Goal: Task Accomplishment & Management: Use online tool/utility

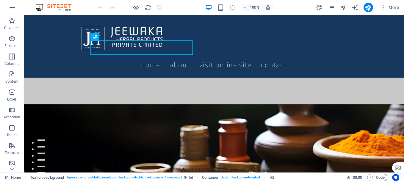
scroll to position [107, 0]
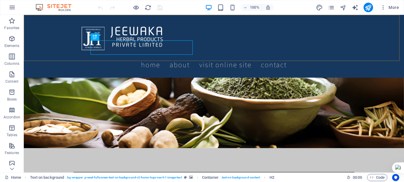
click at [246, 23] on div "Home About Visit Online SITE Contact" at bounding box center [214, 46] width 380 height 63
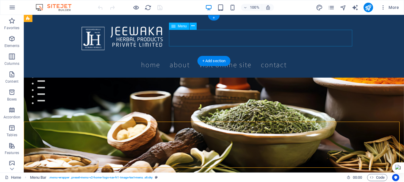
scroll to position [0, 0]
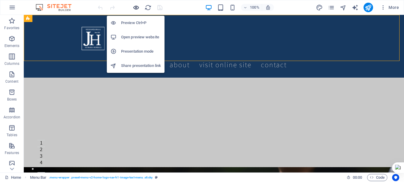
click at [137, 8] on icon "button" at bounding box center [136, 7] width 7 height 7
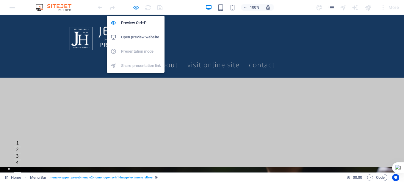
click at [135, 7] on icon "button" at bounding box center [136, 7] width 7 height 7
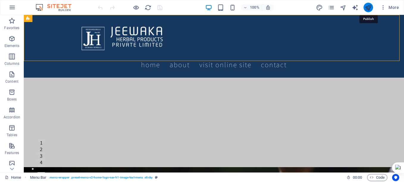
click at [369, 6] on icon "publish" at bounding box center [367, 7] width 7 height 7
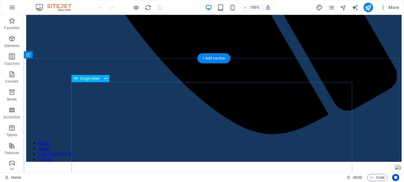
scroll to position [434, 0]
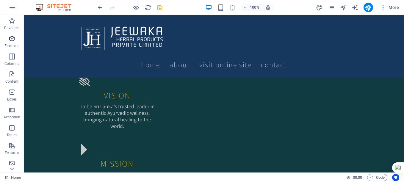
click at [9, 40] on icon "button" at bounding box center [11, 38] width 7 height 7
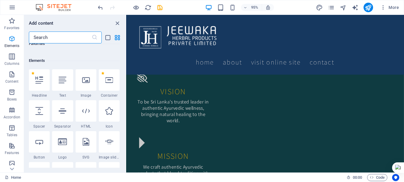
scroll to position [63, 0]
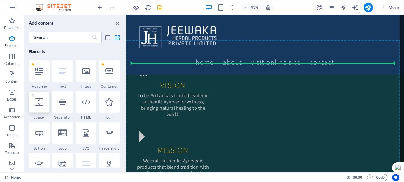
select select "px"
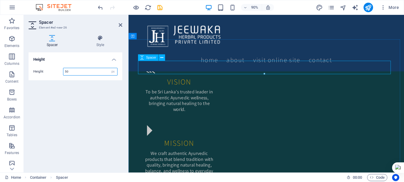
scroll to position [434, 0]
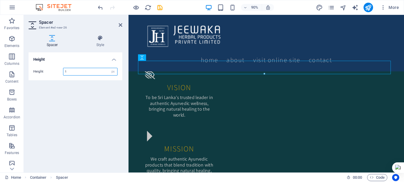
type input "1"
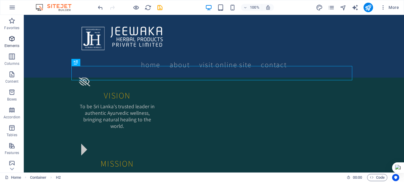
click at [7, 40] on span "Elements" at bounding box center [12, 42] width 24 height 14
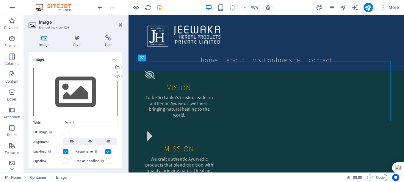
click at [86, 93] on div "Drag files here, click to choose files or select files from Files or our free s…" at bounding box center [75, 92] width 84 height 49
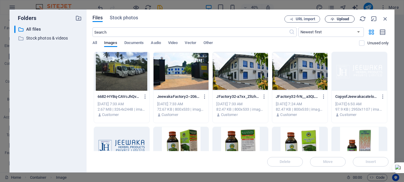
click at [342, 18] on span "Upload" at bounding box center [342, 19] width 12 height 4
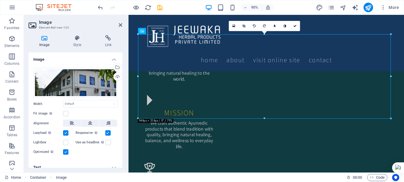
scroll to position [463, 0]
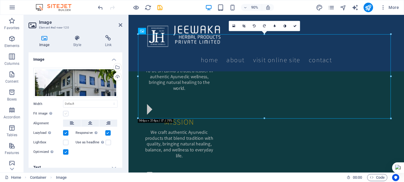
click at [65, 113] on label at bounding box center [65, 113] width 5 height 5
click at [0, 0] on input "Fit image Automatically fit image to a fixed width and height" at bounding box center [0, 0] width 0 height 0
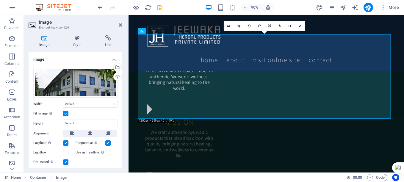
click at [67, 113] on label at bounding box center [65, 113] width 5 height 5
click at [0, 0] on input "Fit image Automatically fit image to a fixed width and height" at bounding box center [0, 0] width 0 height 0
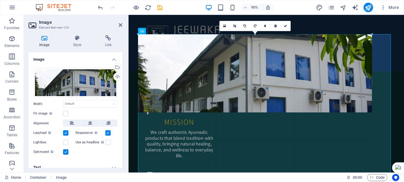
drag, startPoint x: 138, startPoint y: 76, endPoint x: 159, endPoint y: 84, distance: 23.0
type input "874"
select select "px"
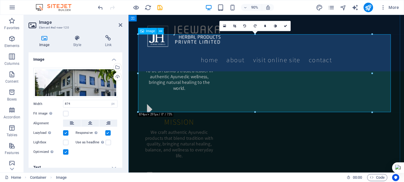
click at [66, 115] on label at bounding box center [65, 113] width 5 height 5
click at [0, 0] on input "Fit image Automatically fit image to a fixed width and height" at bounding box center [0, 0] width 0 height 0
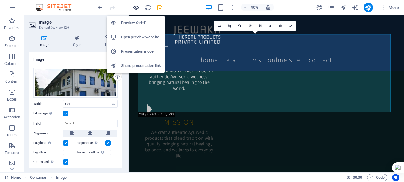
click at [134, 8] on icon "button" at bounding box center [136, 7] width 7 height 7
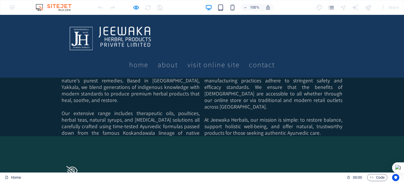
scroll to position [404, 0]
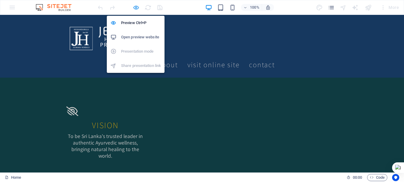
click at [134, 9] on icon "button" at bounding box center [136, 7] width 7 height 7
select select "px"
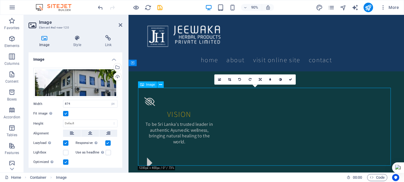
click at [87, 131] on button at bounding box center [90, 133] width 18 height 7
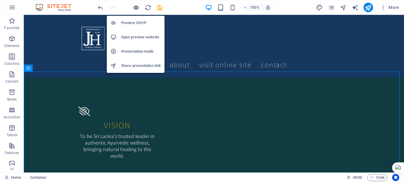
click at [136, 7] on icon "button" at bounding box center [136, 7] width 7 height 7
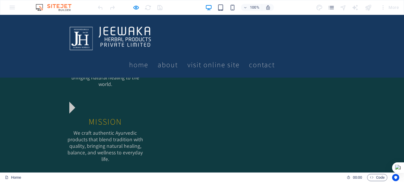
scroll to position [416, 0]
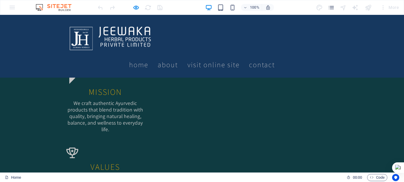
scroll to position [446, 0]
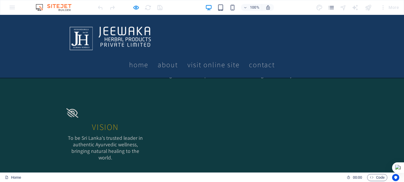
scroll to position [357, 0]
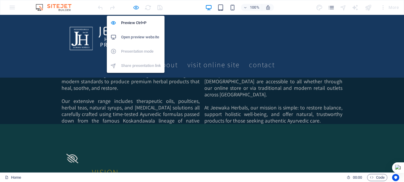
click at [136, 8] on icon "button" at bounding box center [136, 7] width 7 height 7
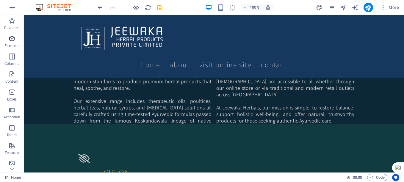
click at [13, 38] on icon "button" at bounding box center [11, 38] width 7 height 7
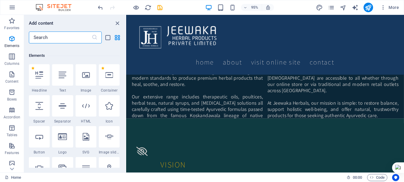
scroll to position [63, 0]
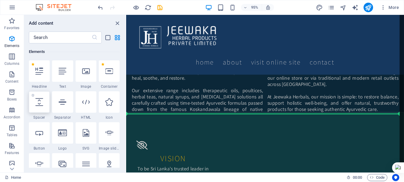
select select "px"
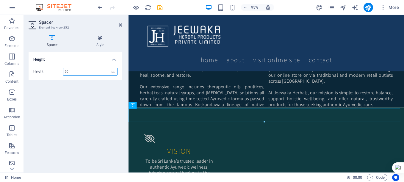
scroll to position [357, 0]
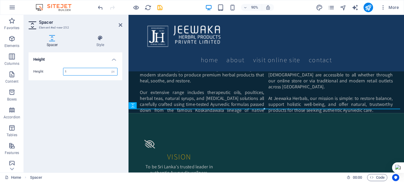
drag, startPoint x: 73, startPoint y: 73, endPoint x: 61, endPoint y: 72, distance: 11.9
click at [61, 72] on div "Height 1 px rem vh vw" at bounding box center [75, 72] width 84 height 8
drag, startPoint x: 75, startPoint y: 73, endPoint x: 64, endPoint y: 71, distance: 10.6
click at [64, 71] on input "2" at bounding box center [90, 71] width 54 height 7
type input "5"
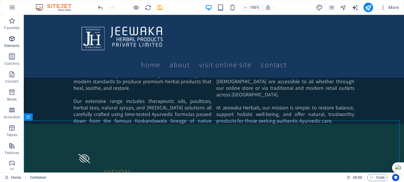
click at [11, 39] on icon "button" at bounding box center [11, 38] width 7 height 7
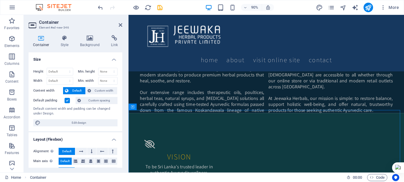
click at [68, 101] on label at bounding box center [67, 100] width 5 height 5
click at [0, 0] on input "Default padding" at bounding box center [0, 0] width 0 height 0
click at [88, 39] on icon at bounding box center [90, 38] width 29 height 6
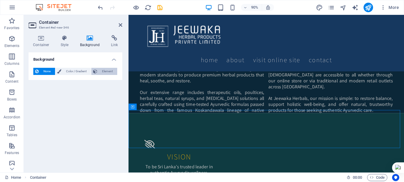
click at [101, 71] on span "Element" at bounding box center [107, 71] width 16 height 7
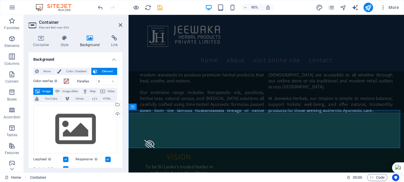
click at [43, 90] on span "Image" at bounding box center [47, 91] width 10 height 7
click at [87, 129] on div "Drag files here, click to choose files or select files from Files or our free s…" at bounding box center [75, 129] width 84 height 49
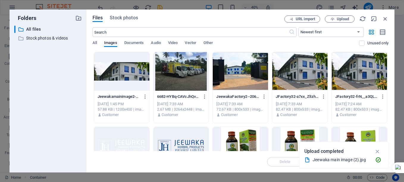
click at [128, 76] on div at bounding box center [121, 71] width 55 height 39
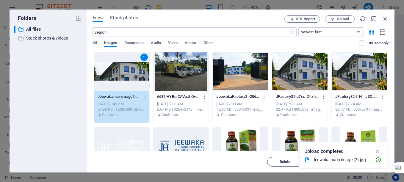
click at [276, 163] on span "Delete" at bounding box center [285, 162] width 30 height 4
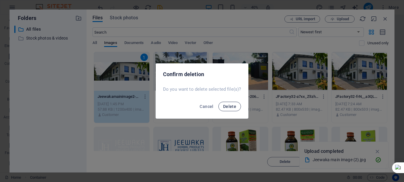
click at [229, 106] on span "Delete" at bounding box center [229, 106] width 13 height 5
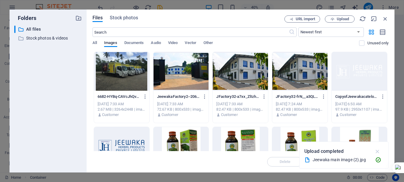
click at [375, 150] on icon "button" at bounding box center [377, 151] width 7 height 7
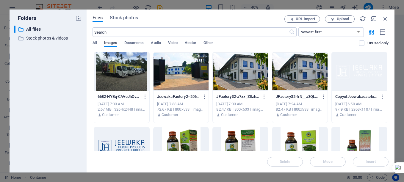
click at [236, 70] on div at bounding box center [240, 71] width 55 height 39
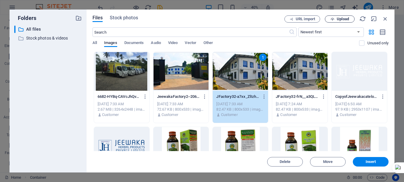
click at [344, 19] on span "Upload" at bounding box center [342, 19] width 12 height 4
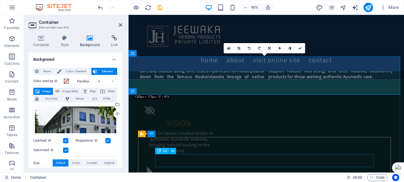
scroll to position [386, 0]
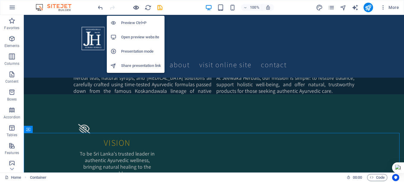
click at [136, 9] on icon "button" at bounding box center [136, 7] width 7 height 7
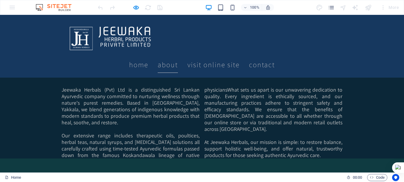
scroll to position [238, 0]
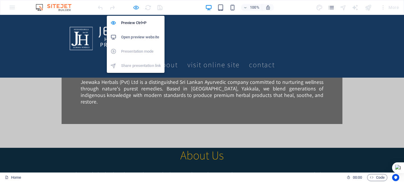
click at [135, 8] on icon "button" at bounding box center [136, 7] width 7 height 7
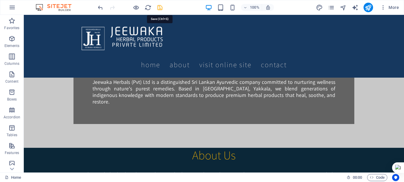
click at [159, 7] on icon "save" at bounding box center [159, 7] width 7 height 7
checkbox input "false"
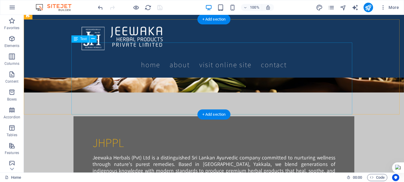
scroll to position [59, 0]
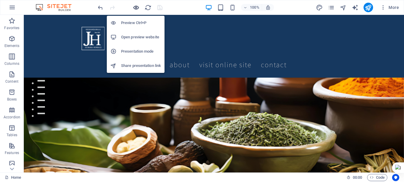
click at [137, 7] on icon "button" at bounding box center [136, 7] width 7 height 7
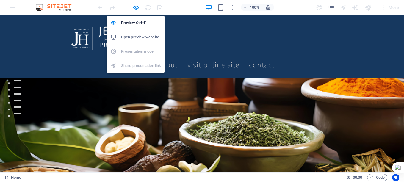
click at [135, 36] on h6 "Open preview website" at bounding box center [141, 37] width 40 height 7
click at [137, 8] on icon "button" at bounding box center [136, 7] width 7 height 7
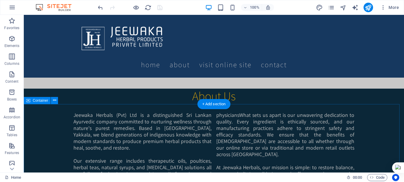
scroll to position [297, 0]
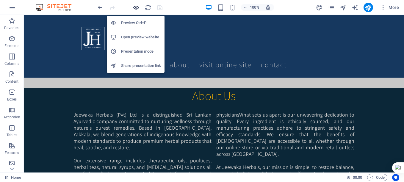
click at [136, 8] on icon "button" at bounding box center [136, 7] width 7 height 7
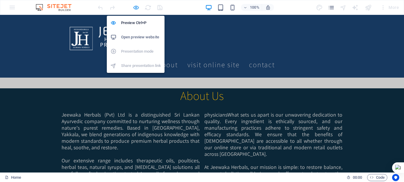
click at [136, 8] on icon "button" at bounding box center [136, 7] width 7 height 7
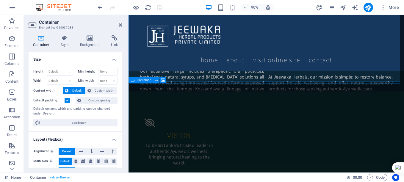
scroll to position [386, 0]
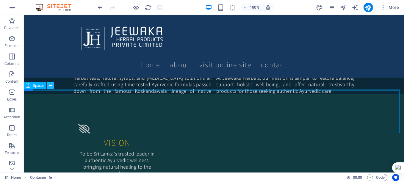
click at [49, 86] on icon at bounding box center [50, 86] width 3 height 6
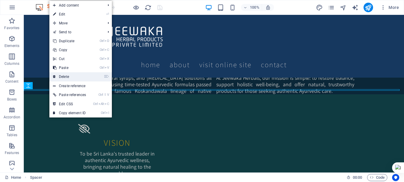
drag, startPoint x: 67, startPoint y: 74, endPoint x: 44, endPoint y: 60, distance: 26.8
click at [67, 74] on link "⌦ Delete" at bounding box center [69, 76] width 40 height 9
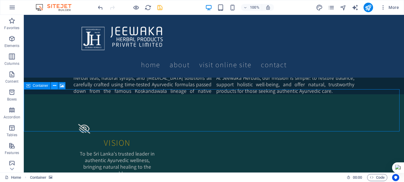
click at [54, 85] on icon at bounding box center [54, 86] width 3 height 6
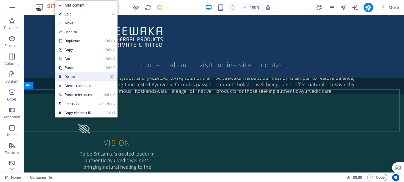
click at [69, 73] on link "⌦ Delete" at bounding box center [75, 76] width 40 height 9
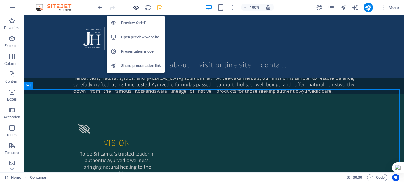
click at [137, 7] on icon "button" at bounding box center [136, 7] width 7 height 7
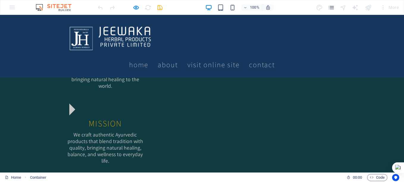
scroll to position [476, 0]
drag, startPoint x: 99, startPoint y: 125, endPoint x: 334, endPoint y: 130, distance: 234.6
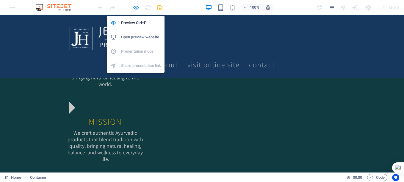
click at [134, 7] on icon "button" at bounding box center [136, 7] width 7 height 7
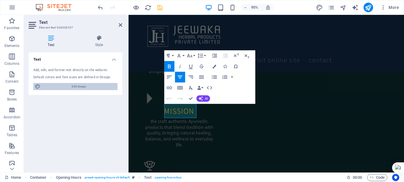
drag, startPoint x: 70, startPoint y: 87, endPoint x: 204, endPoint y: 167, distance: 155.7
click at [70, 87] on span "Edit design" at bounding box center [78, 86] width 73 height 7
select select "rem"
select select "200"
select select "px"
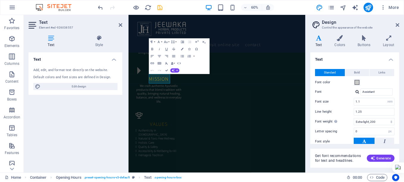
click at [87, 139] on div "Text Add, edit, and format text directly on the website. Default colors and fon…" at bounding box center [76, 109] width 94 height 115
click at [119, 25] on icon at bounding box center [121, 25] width 4 height 5
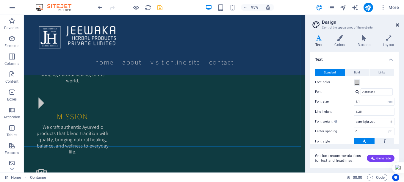
click at [395, 26] on icon at bounding box center [397, 25] width 4 height 5
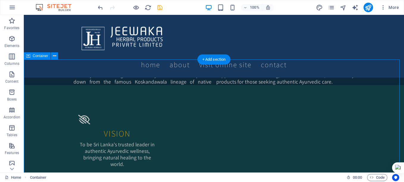
scroll to position [386, 0]
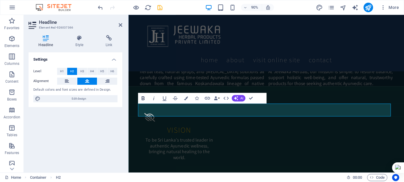
click at [143, 96] on icon "button" at bounding box center [143, 98] width 7 height 7
click at [62, 71] on span "H1" at bounding box center [62, 71] width 4 height 7
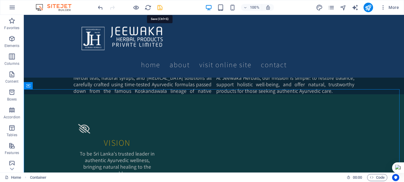
click at [158, 7] on icon "save" at bounding box center [159, 7] width 7 height 7
checkbox input "false"
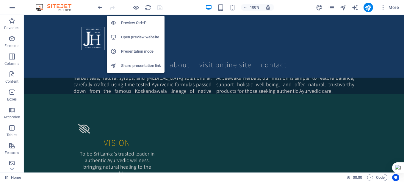
click at [135, 35] on h6 "Open preview website" at bounding box center [141, 37] width 40 height 7
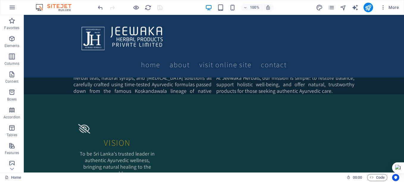
click at [139, 3] on div at bounding box center [130, 8] width 67 height 10
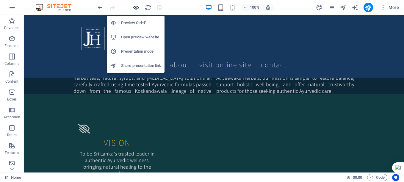
click at [134, 7] on icon "button" at bounding box center [136, 7] width 7 height 7
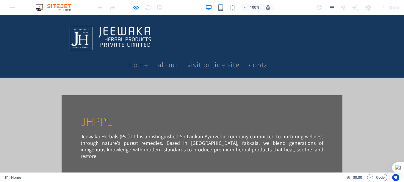
scroll to position [178, 0]
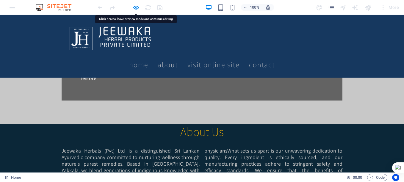
scroll to position [268, 0]
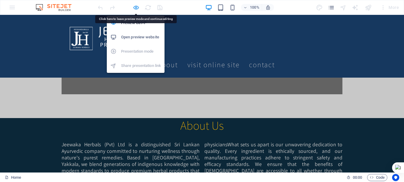
click at [136, 8] on icon "button" at bounding box center [136, 7] width 7 height 7
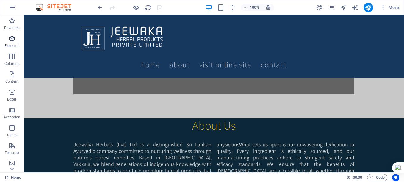
click at [11, 44] on p "Elements" at bounding box center [11, 45] width 15 height 5
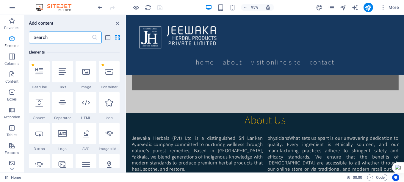
scroll to position [63, 0]
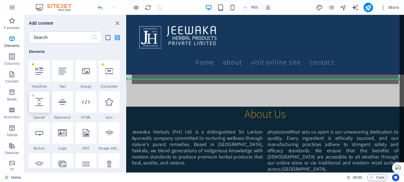
select select "px"
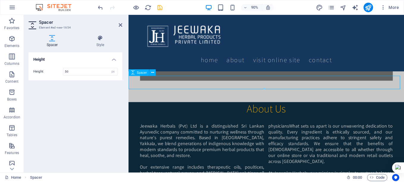
scroll to position [268, 0]
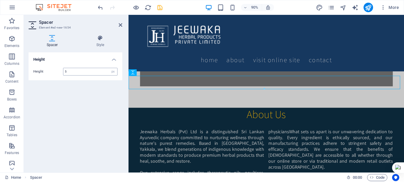
type input "5"
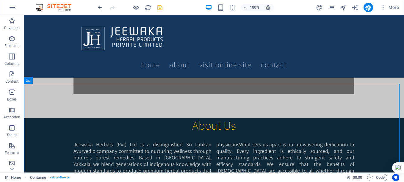
click at [158, 8] on icon "save" at bounding box center [159, 7] width 7 height 7
checkbox input "false"
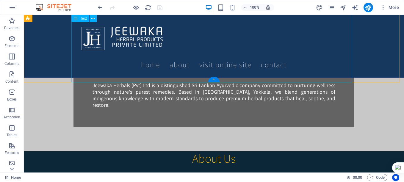
scroll to position [178, 0]
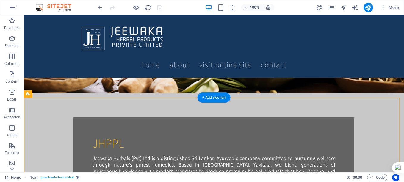
scroll to position [149, 0]
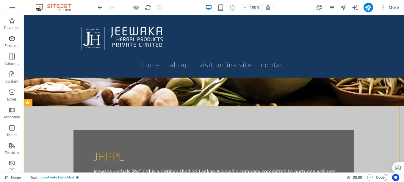
click at [12, 44] on p "Elements" at bounding box center [11, 45] width 15 height 5
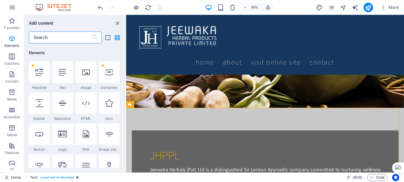
scroll to position [63, 0]
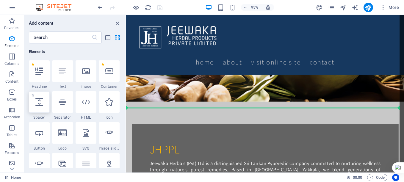
select select "px"
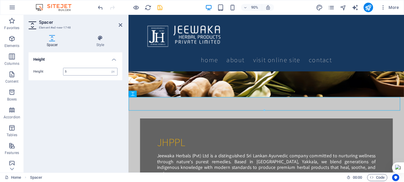
type input "5"
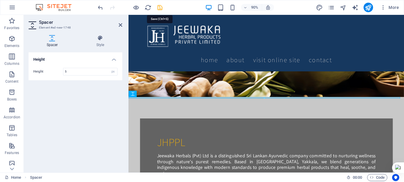
click at [156, 8] on icon "save" at bounding box center [159, 7] width 7 height 7
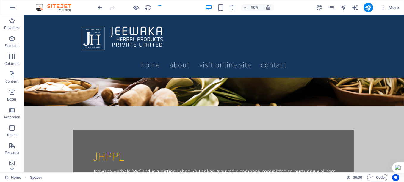
checkbox input "false"
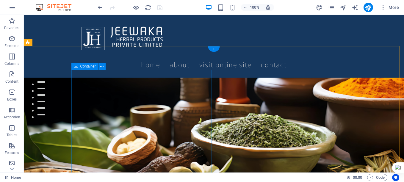
scroll to position [59, 0]
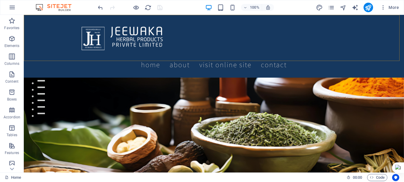
click at [52, 59] on div "Home About Visit Online SITE Contact" at bounding box center [214, 46] width 380 height 63
click at [53, 60] on div "Home About Visit Online SITE Contact" at bounding box center [214, 46] width 380 height 63
select select "header"
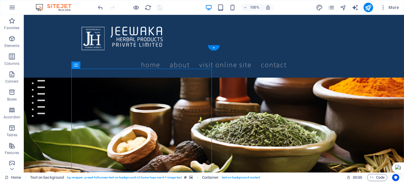
click at [311, 78] on figure at bounding box center [214, 120] width 380 height 150
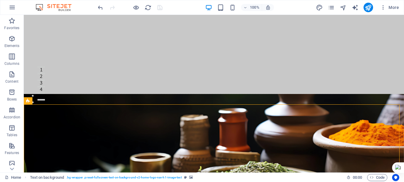
scroll to position [0, 0]
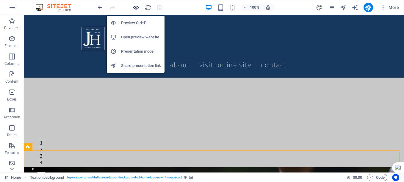
click at [138, 7] on icon "button" at bounding box center [136, 7] width 7 height 7
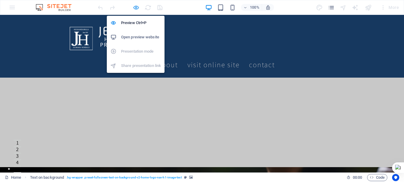
click at [136, 9] on icon "button" at bounding box center [136, 7] width 7 height 7
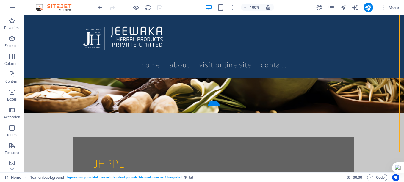
scroll to position [149, 0]
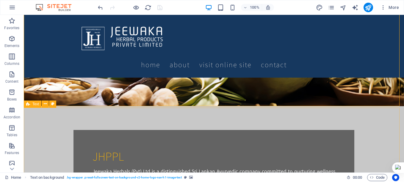
click at [60, 107] on div "Text" at bounding box center [42, 103] width 36 height 7
click at [60, 106] on div "Text" at bounding box center [42, 103] width 36 height 7
click at [44, 103] on icon at bounding box center [45, 104] width 3 height 6
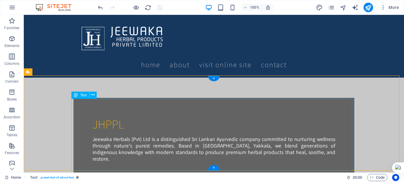
scroll to position [268, 0]
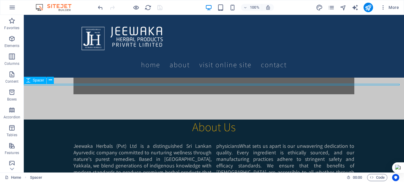
select select "px"
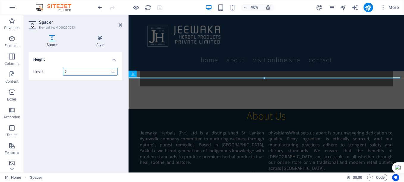
click at [73, 71] on input "5" at bounding box center [90, 71] width 54 height 7
type input "2"
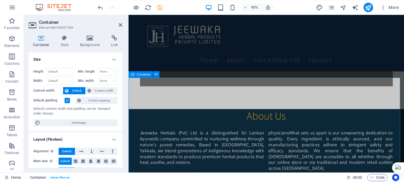
click at [118, 24] on h2 "Container" at bounding box center [80, 22] width 83 height 5
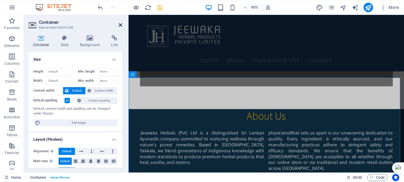
click at [121, 25] on icon at bounding box center [121, 25] width 4 height 5
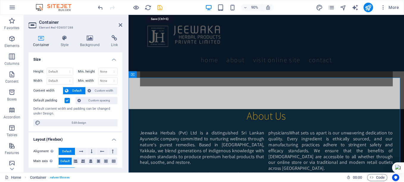
click at [160, 8] on icon "save" at bounding box center [159, 7] width 7 height 7
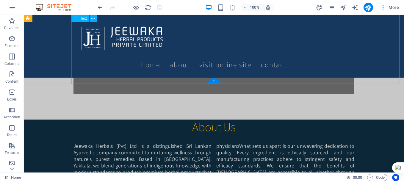
click at [198, 143] on div "Jeewaka Herbals (Pvt) Ltd is a distinguished Sri Lankan Ayurvedic company commi…" at bounding box center [213, 179] width 281 height 72
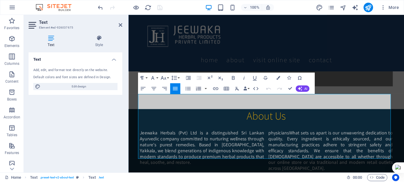
scroll to position [177, 0]
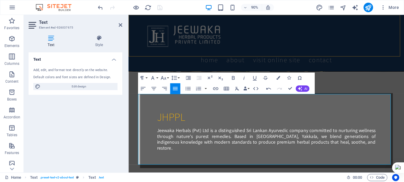
click at [246, 19] on div "Home About Visit Online SITE Contact" at bounding box center [281, 46] width 306 height 63
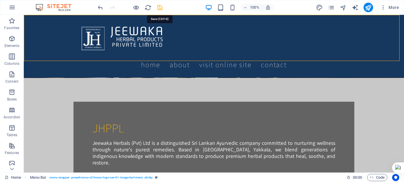
click at [159, 7] on icon "save" at bounding box center [159, 7] width 7 height 7
checkbox input "false"
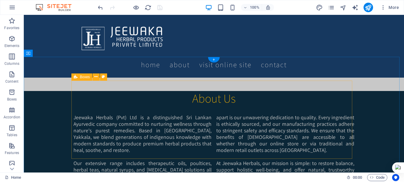
scroll to position [296, 0]
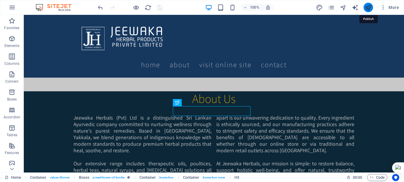
click at [368, 8] on icon "publish" at bounding box center [367, 7] width 7 height 7
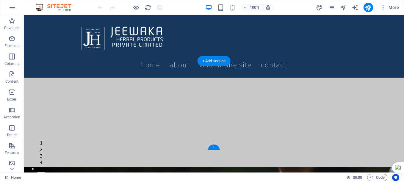
click at [44, 105] on figure at bounding box center [214, 122] width 380 height 89
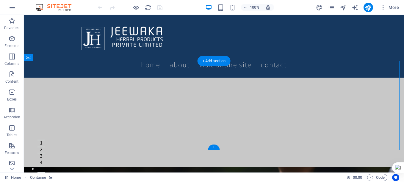
click at [44, 106] on figure at bounding box center [214, 122] width 380 height 89
select select "px"
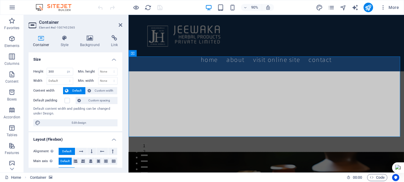
click at [208, 132] on figure at bounding box center [281, 122] width 306 height 89
click at [89, 43] on h4 "Background" at bounding box center [91, 41] width 31 height 12
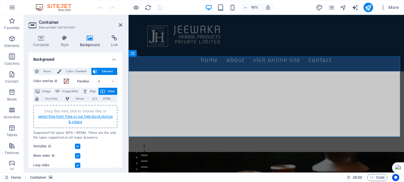
click at [78, 117] on link "select files from Files or our free stock photos & videos" at bounding box center [75, 119] width 75 height 10
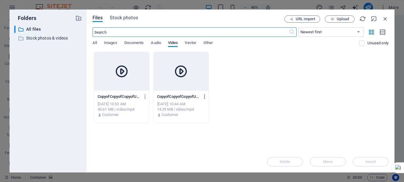
click at [204, 97] on icon "button" at bounding box center [205, 96] width 6 height 5
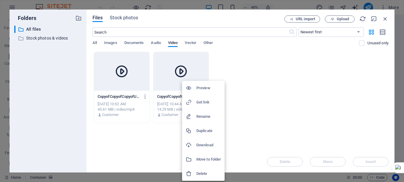
click at [198, 172] on h6 "Delete" at bounding box center [208, 173] width 25 height 7
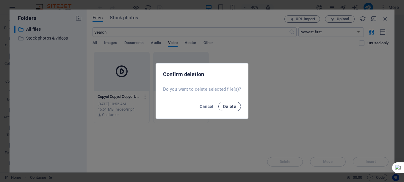
click at [227, 106] on span "Delete" at bounding box center [229, 106] width 13 height 5
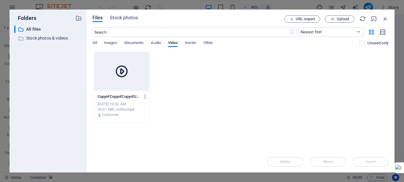
click at [144, 97] on icon "button" at bounding box center [145, 96] width 6 height 5
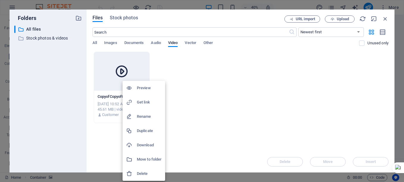
click at [141, 173] on h6 "Delete" at bounding box center [149, 173] width 25 height 7
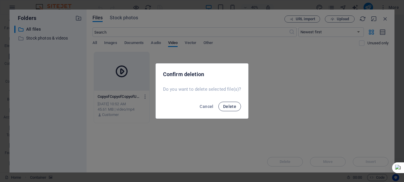
click at [234, 105] on span "Delete" at bounding box center [229, 106] width 13 height 5
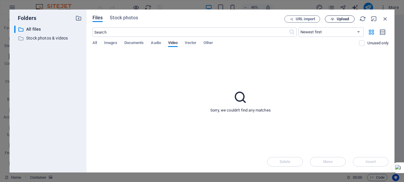
click at [349, 19] on span "Upload" at bounding box center [339, 19] width 24 height 4
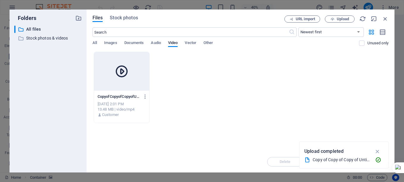
click at [126, 83] on div at bounding box center [121, 71] width 55 height 39
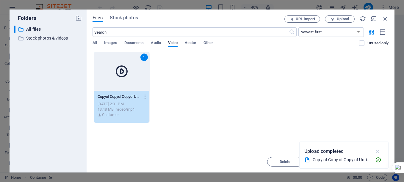
click at [377, 149] on icon "button" at bounding box center [377, 151] width 7 height 7
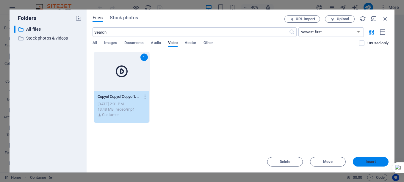
click at [363, 161] on span "Insert" at bounding box center [370, 162] width 31 height 4
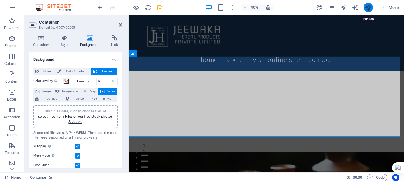
click at [368, 7] on icon "publish" at bounding box center [367, 7] width 7 height 7
checkbox input "false"
